Goal: Task Accomplishment & Management: Use online tool/utility

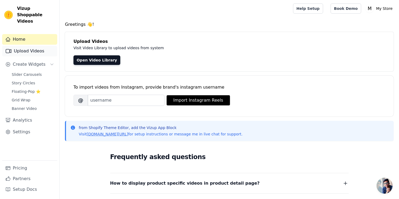
click at [25, 46] on link "Upload Videos" at bounding box center [29, 51] width 55 height 11
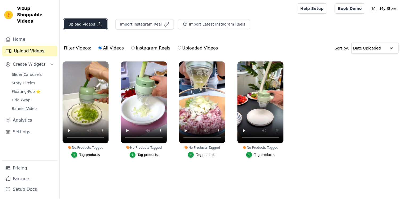
click at [97, 27] on button "Upload Videos" at bounding box center [85, 24] width 43 height 10
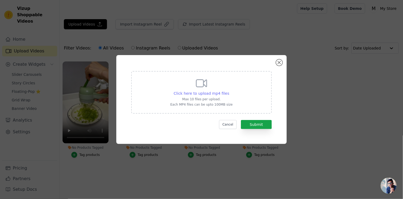
click at [211, 95] on span "Click here to upload mp4 files" at bounding box center [202, 93] width 56 height 4
click at [229, 91] on input "Click here to upload mp4 files Max 10 files per upload. Each MP4 files can be u…" at bounding box center [229, 91] width 0 height 0
click at [207, 93] on span "Click here to upload mp4 files" at bounding box center [202, 93] width 56 height 4
click at [229, 91] on input "Click here to upload mp4 files Max 10 files per upload. Each MP4 files can be u…" at bounding box center [229, 91] width 0 height 0
type input "C:\fakepath\video6143238894818171134.mp4"
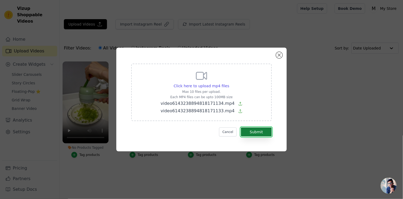
click at [254, 132] on button "Submit" at bounding box center [256, 132] width 31 height 9
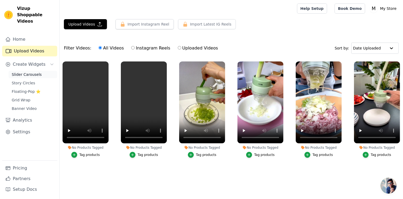
click at [28, 71] on link "Slider Carousels" at bounding box center [33, 74] width 49 height 7
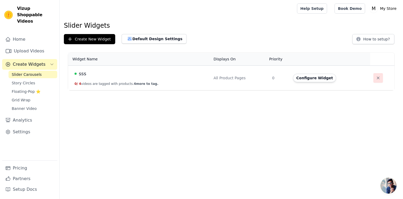
click at [376, 79] on icon "button" at bounding box center [378, 77] width 5 height 5
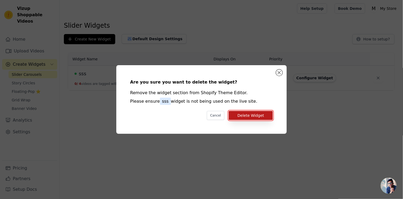
click at [244, 117] on button "Delete Widget" at bounding box center [251, 115] width 44 height 9
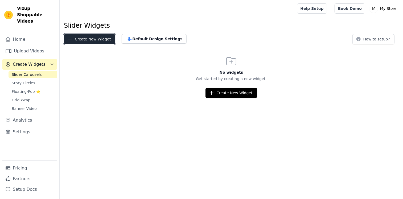
click at [106, 39] on button "Create New Widget" at bounding box center [89, 39] width 51 height 10
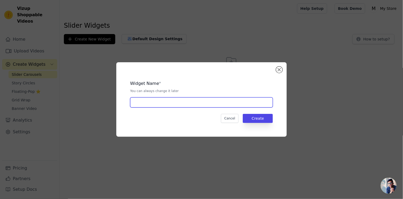
click at [176, 104] on input "text" at bounding box center [201, 102] width 143 height 10
type input "f"
type input "yufer"
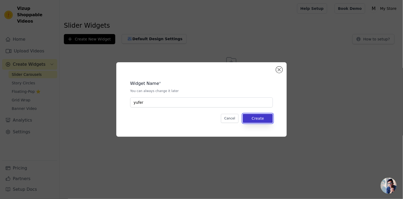
click at [254, 119] on button "Create" at bounding box center [258, 118] width 30 height 9
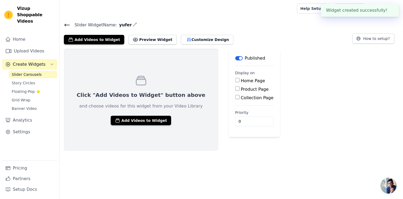
click at [235, 88] on input "Product Page" at bounding box center [237, 89] width 4 height 4
checkbox input "true"
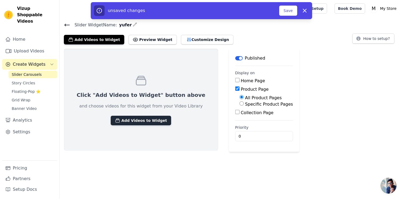
click at [137, 122] on button "Add Videos to Widget" at bounding box center [141, 121] width 60 height 10
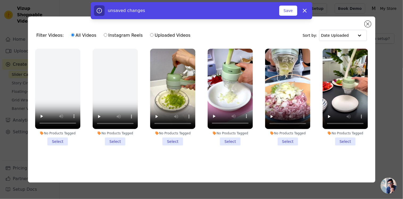
click at [56, 141] on li "No Products Tagged Select" at bounding box center [57, 97] width 45 height 97
click at [0, 0] on input "No Products Tagged Select" at bounding box center [0, 0] width 0 height 0
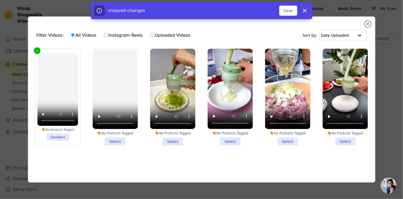
click at [118, 140] on li "No Products Tagged Select" at bounding box center [115, 97] width 45 height 97
click at [0, 0] on input "No Products Tagged Select" at bounding box center [0, 0] width 0 height 0
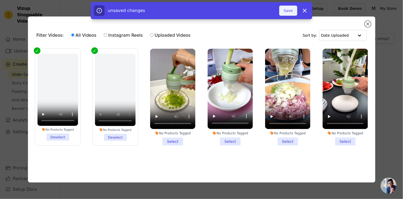
click at [291, 10] on button "Save" at bounding box center [288, 11] width 18 height 10
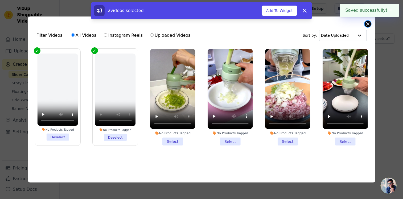
click at [367, 22] on button "Close modal" at bounding box center [368, 24] width 6 height 6
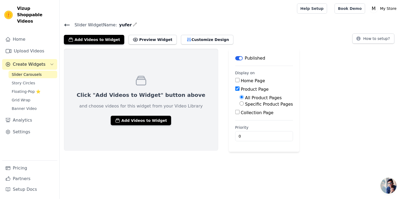
click at [26, 72] on span "Slider Carousels" at bounding box center [27, 74] width 30 height 5
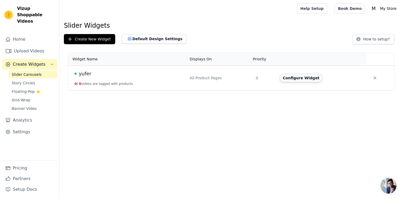
click at [304, 80] on button "Configure Widget" at bounding box center [301, 78] width 43 height 9
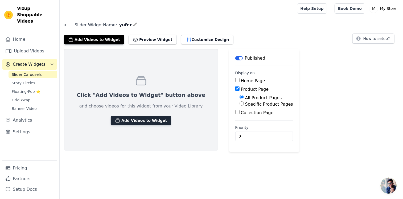
click at [145, 117] on button "Add Videos to Widget" at bounding box center [141, 121] width 60 height 10
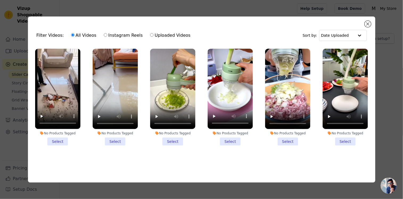
click at [58, 138] on li "No Products Tagged Select" at bounding box center [57, 97] width 45 height 97
click at [0, 0] on input "No Products Tagged Select" at bounding box center [0, 0] width 0 height 0
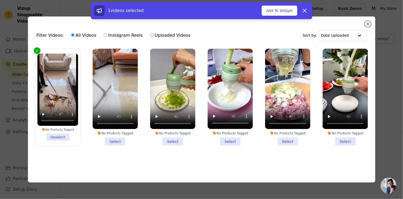
click at [114, 141] on li "No Products Tagged Select" at bounding box center [115, 97] width 45 height 97
click at [0, 0] on input "No Products Tagged Select" at bounding box center [0, 0] width 0 height 0
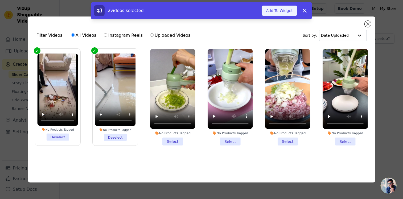
click at [284, 10] on button "Add To Widget" at bounding box center [280, 11] width 36 height 10
